Goal: Task Accomplishment & Management: Manage account settings

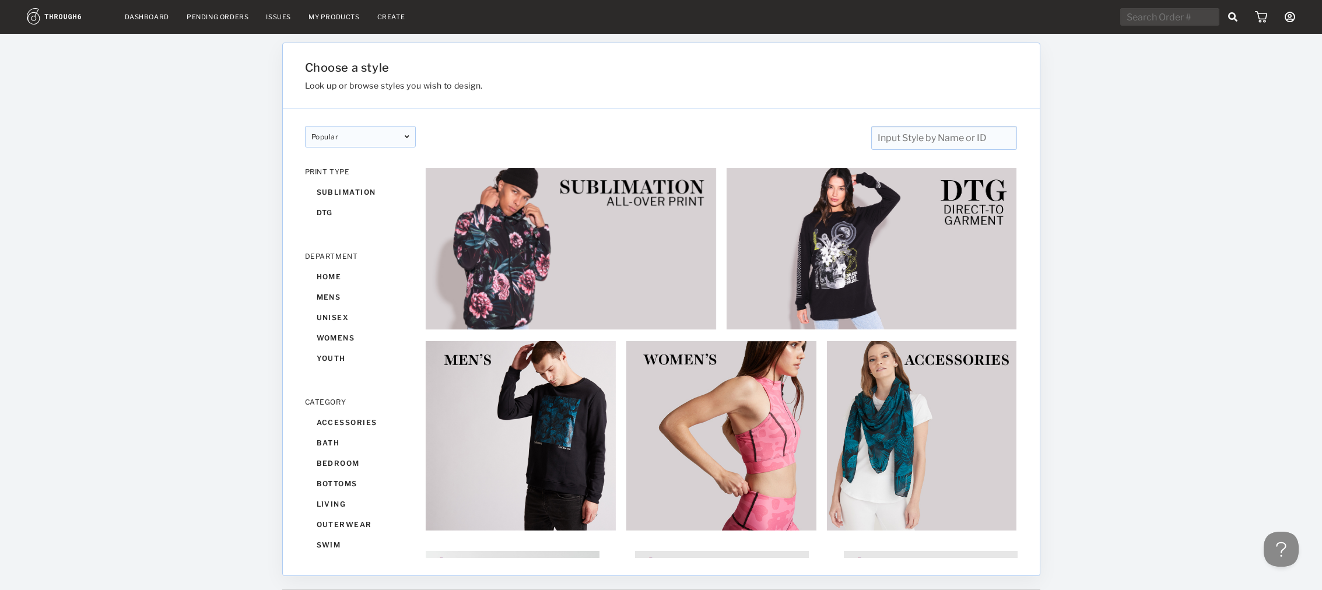
click at [166, 16] on link "Dashboard" at bounding box center [147, 17] width 44 height 8
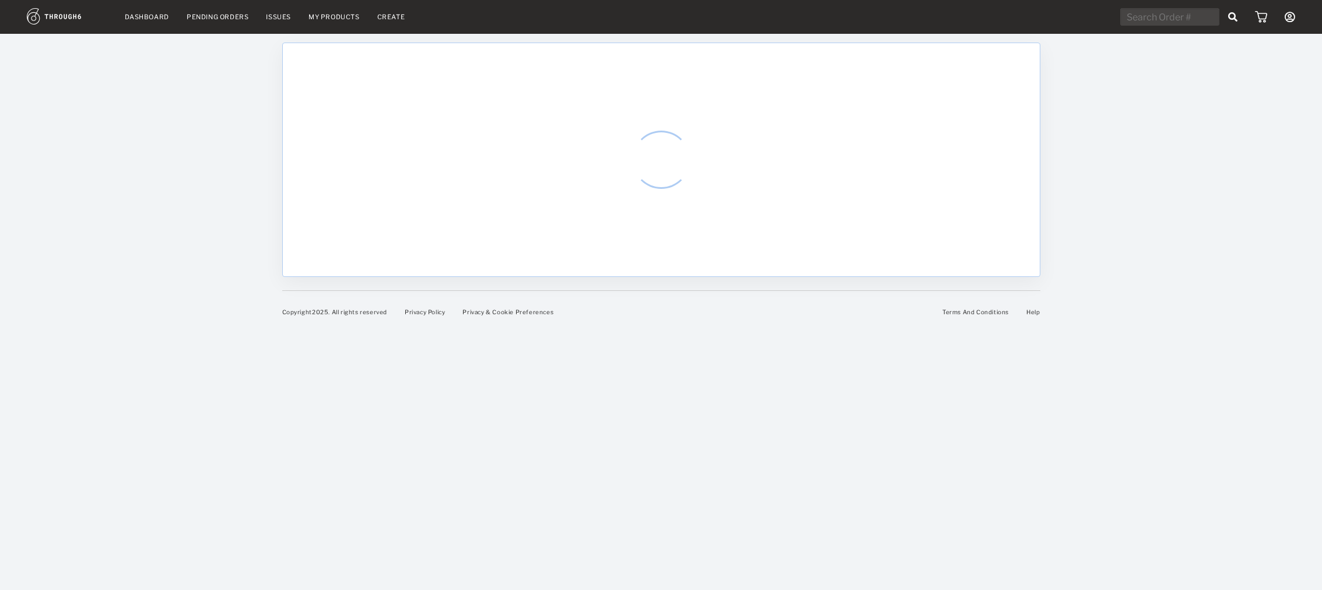
select select "7"
select select "2025"
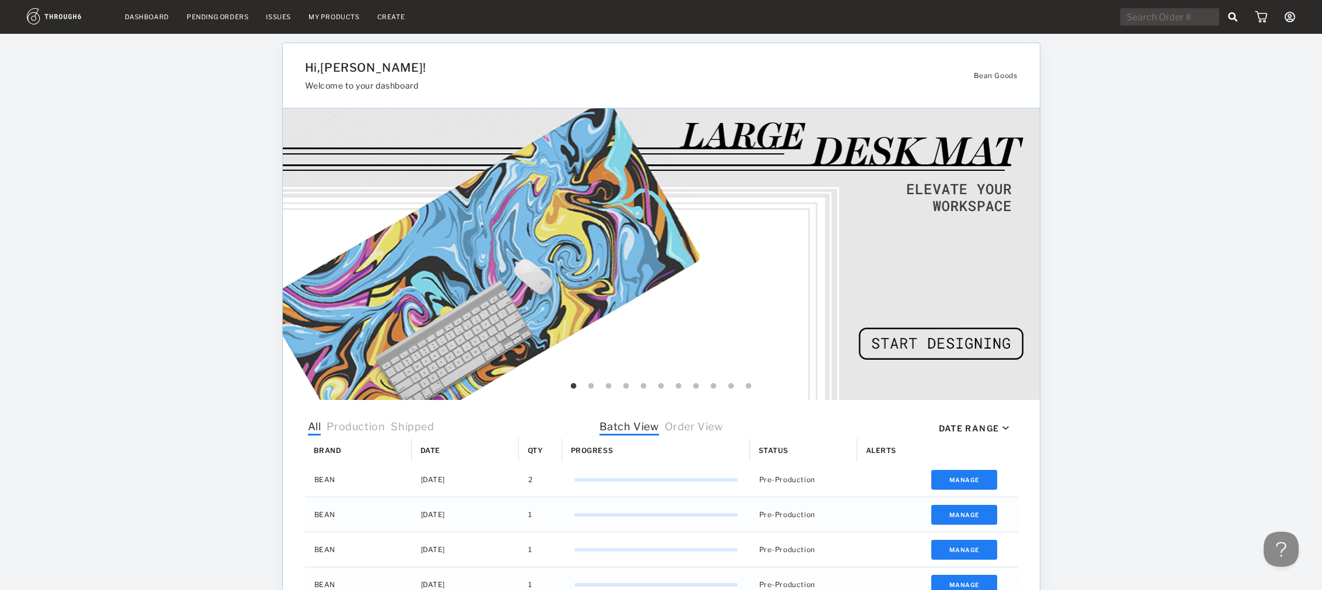
click at [230, 16] on div "Pending Orders" at bounding box center [218, 17] width 62 height 8
